Goal: Task Accomplishment & Management: Manage account settings

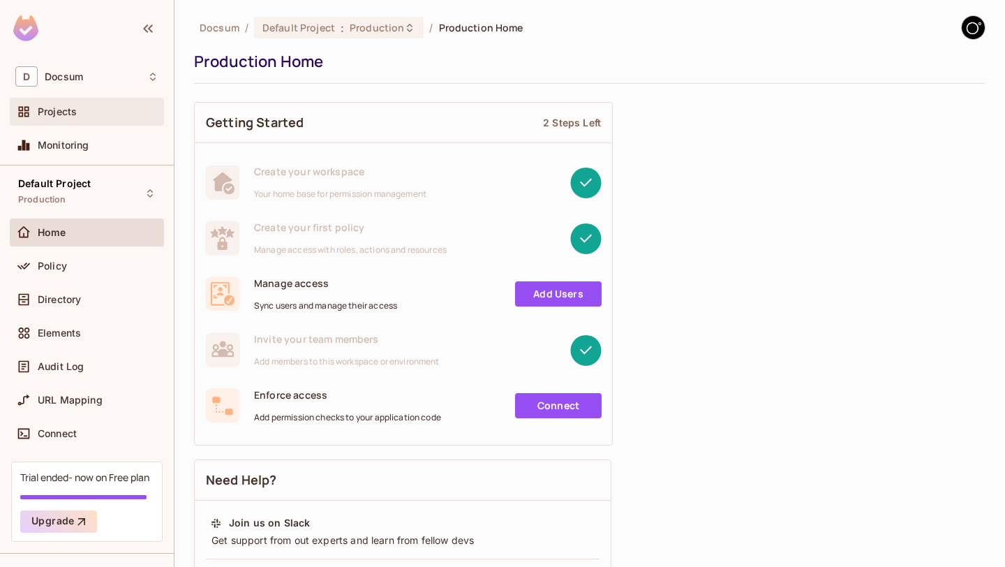
click at [61, 114] on span "Projects" at bounding box center [57, 111] width 39 height 11
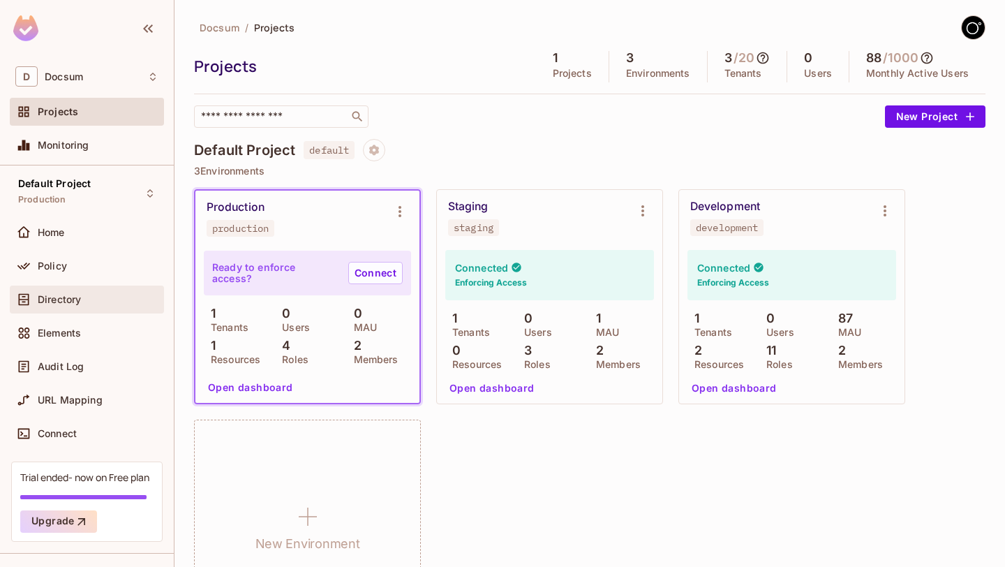
click at [48, 299] on span "Directory" at bounding box center [59, 299] width 43 height 11
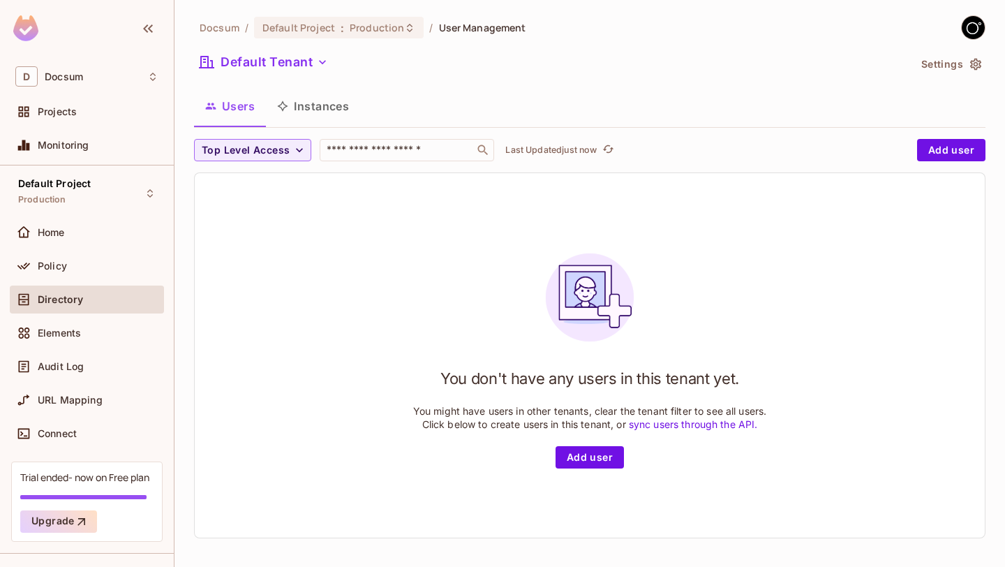
click at [306, 101] on button "Instances" at bounding box center [313, 106] width 94 height 35
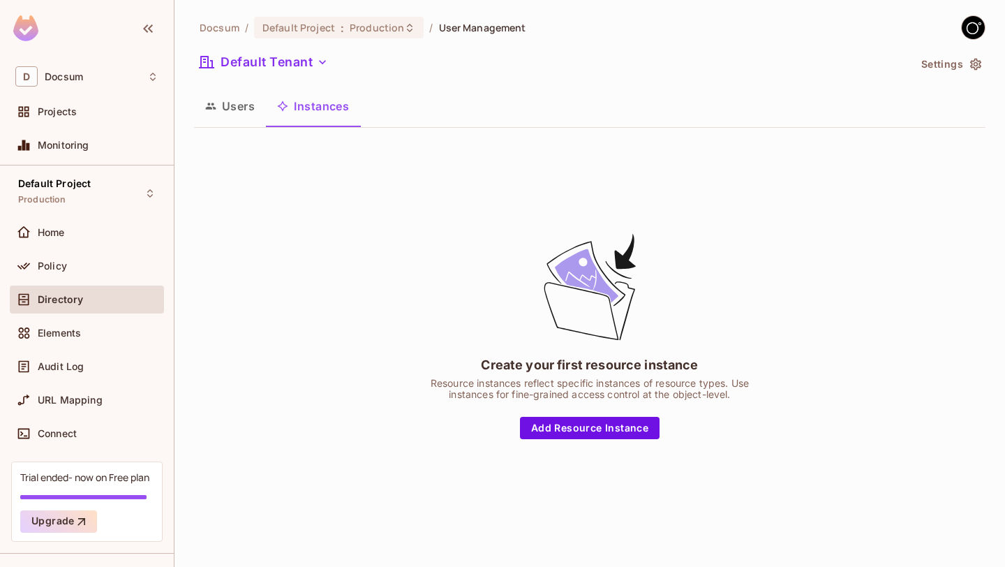
click at [239, 104] on button "Users" at bounding box center [230, 106] width 72 height 35
click at [241, 109] on button "Users" at bounding box center [230, 106] width 72 height 35
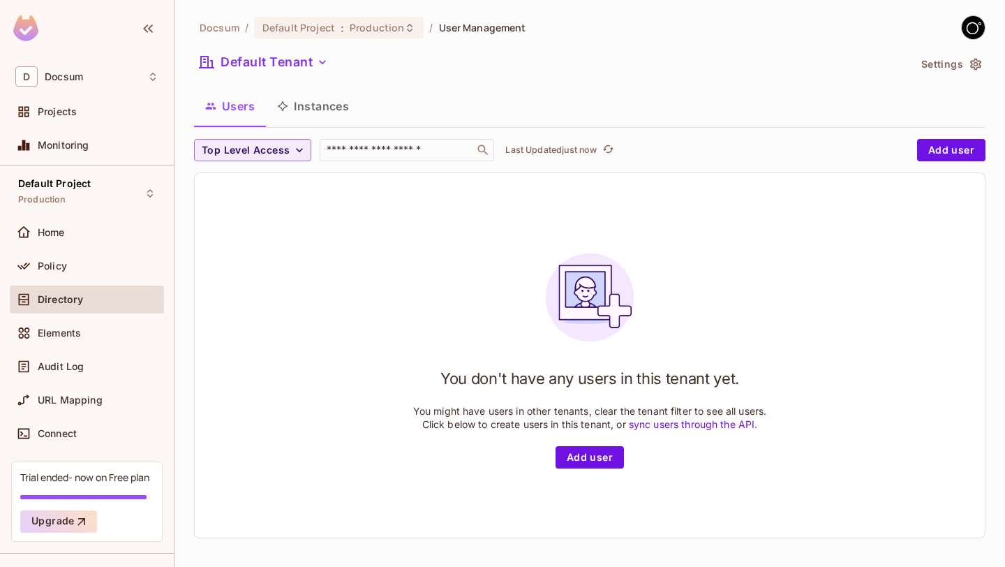
click at [977, 29] on img at bounding box center [973, 27] width 23 height 23
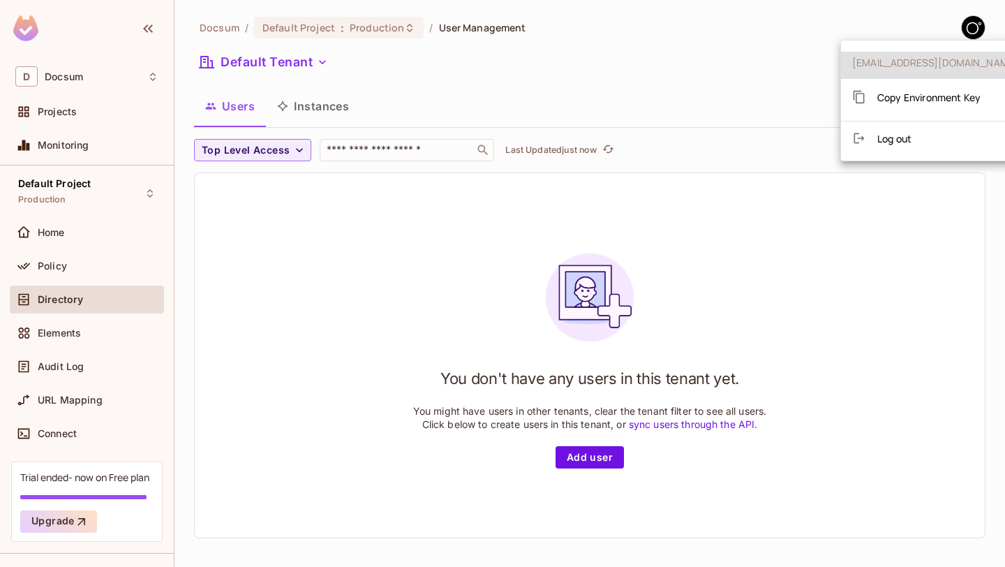
click at [784, 267] on div at bounding box center [502, 283] width 1005 height 567
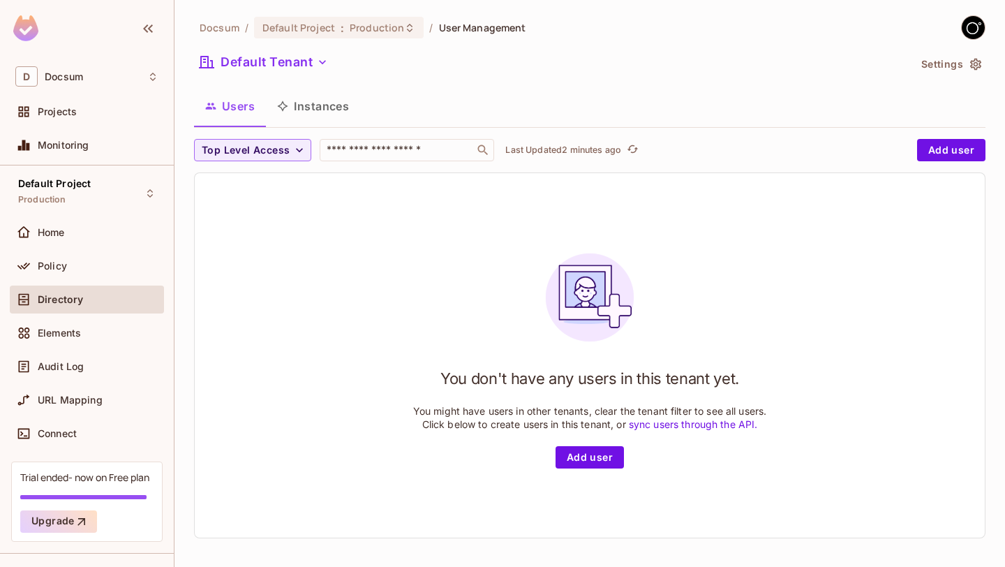
click at [979, 27] on img at bounding box center [973, 27] width 23 height 23
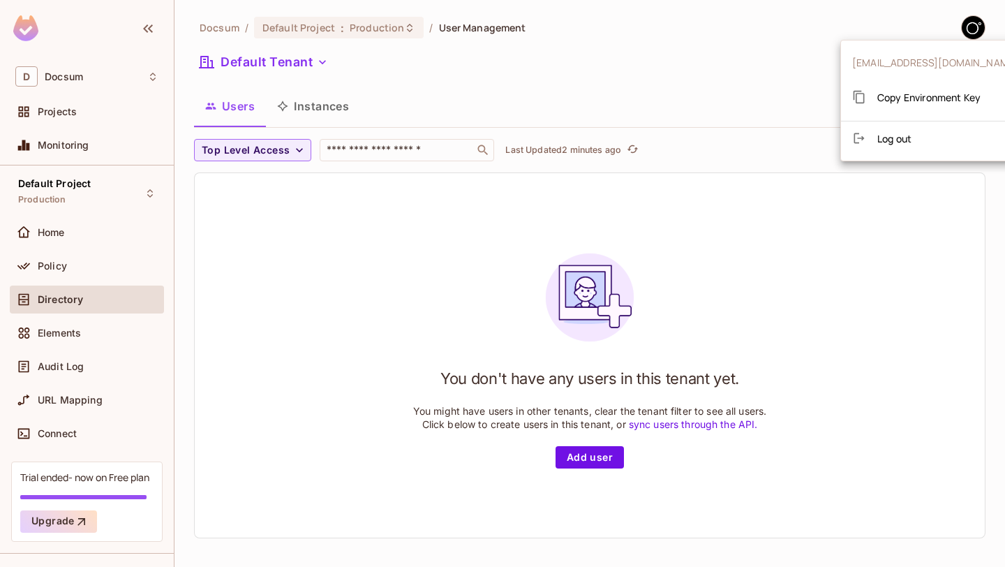
click at [881, 217] on div at bounding box center [502, 283] width 1005 height 567
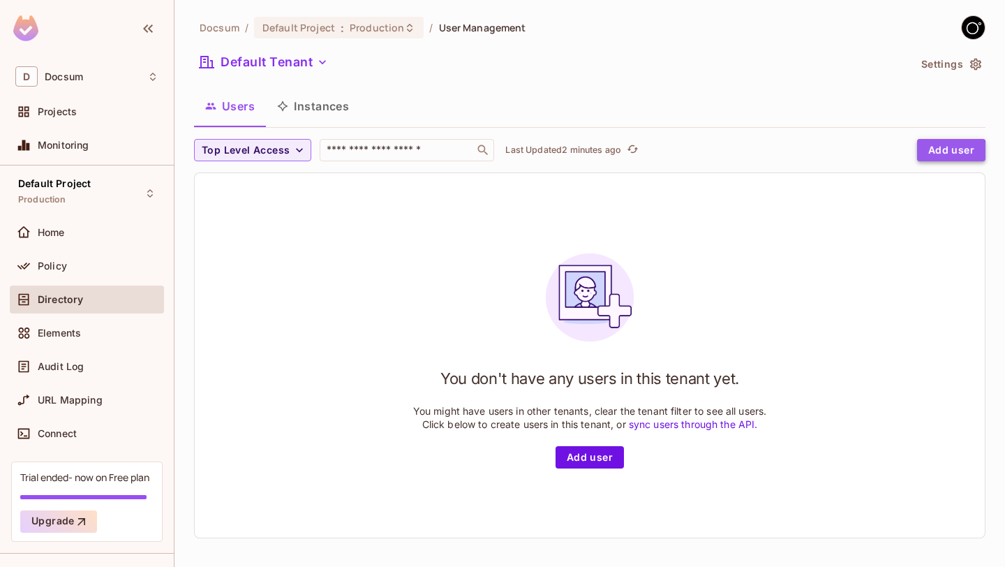
click at [941, 151] on button "Add user" at bounding box center [951, 150] width 68 height 22
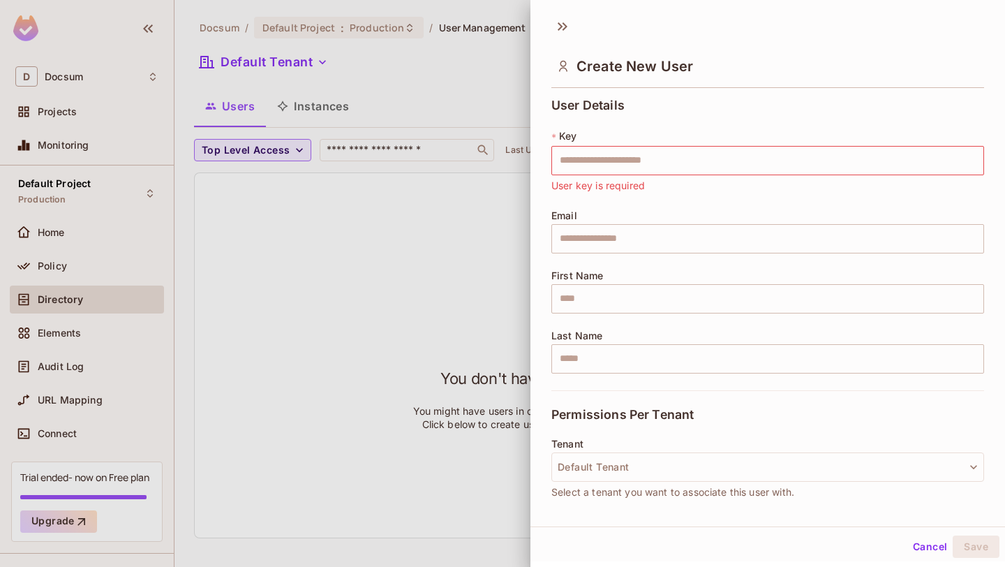
click at [405, 310] on div at bounding box center [502, 283] width 1005 height 567
